Goal: Task Accomplishment & Management: Manage account settings

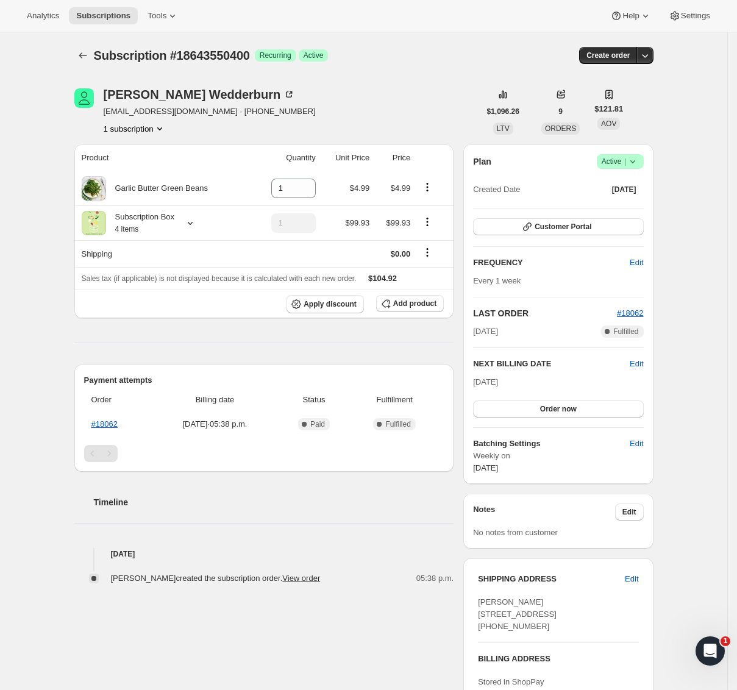
click at [162, 129] on icon "Product actions" at bounding box center [159, 128] width 5 height 3
click at [159, 97] on div "Laurence Wedderburn" at bounding box center [200, 94] width 192 height 12
click at [416, 365] on div "Payment attempts Order Billing date Status Fulfillment #18062 Aug 17, 2025 · 05…" at bounding box center [264, 417] width 380 height 107
click at [403, 327] on div "Product Quantity Unit Price Price Garlic Butter Green Beans 1 $4.99 $4.99 Subsc…" at bounding box center [264, 364] width 380 height 440
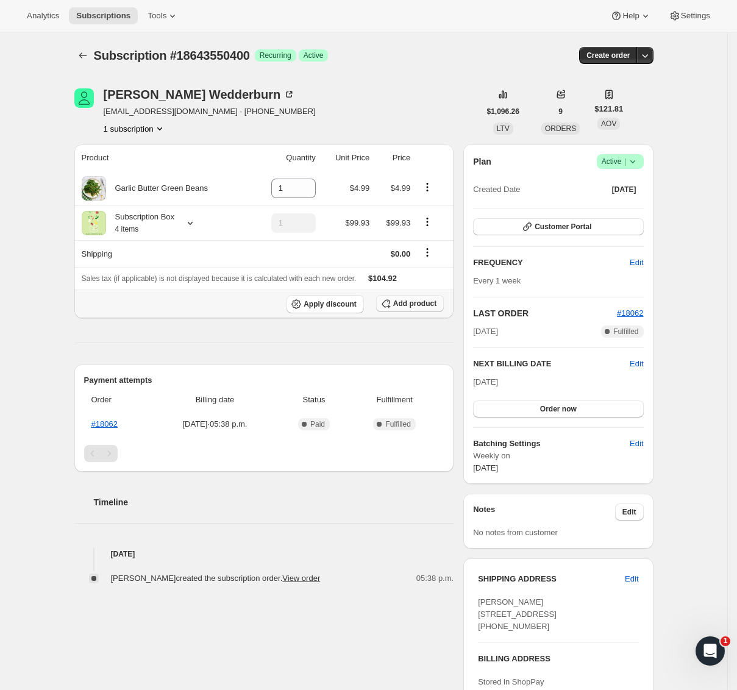
click at [427, 304] on span "Add product" at bounding box center [414, 304] width 43 height 10
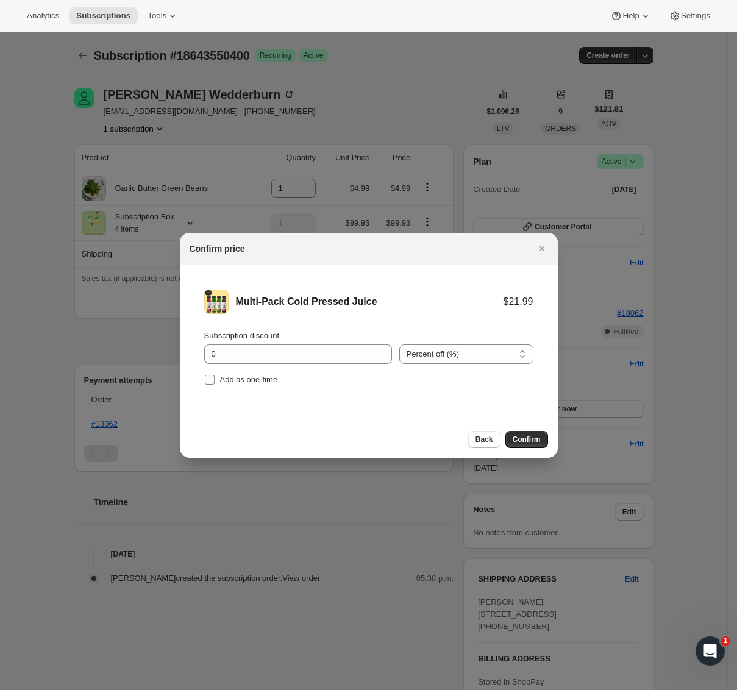
click at [246, 383] on span "Add as one-time" at bounding box center [249, 379] width 58 height 9
click at [214, 383] on input "Add as one-time" at bounding box center [210, 380] width 10 height 10
checkbox input "true"
click at [271, 357] on input "0" at bounding box center [288, 353] width 169 height 19
type input "100"
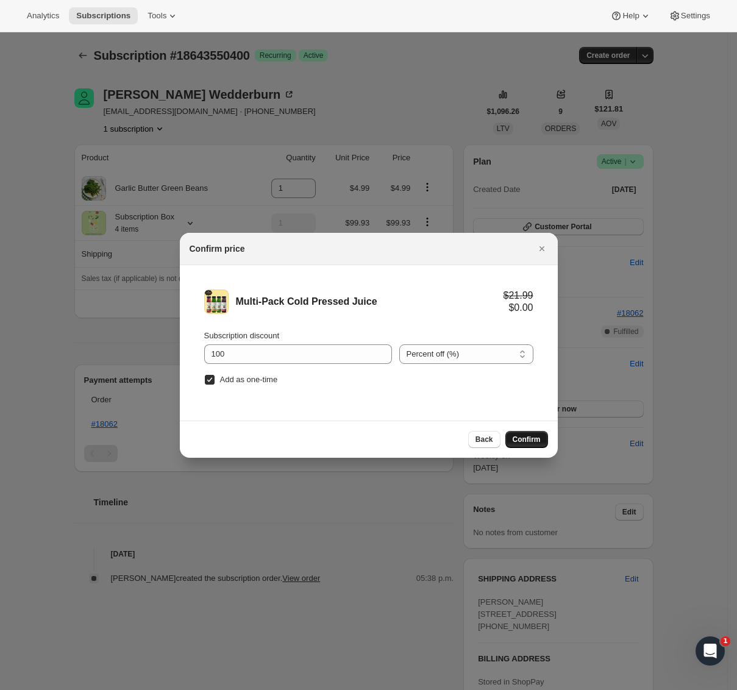
click at [539, 436] on span "Confirm" at bounding box center [526, 439] width 28 height 10
